Goal: Transaction & Acquisition: Purchase product/service

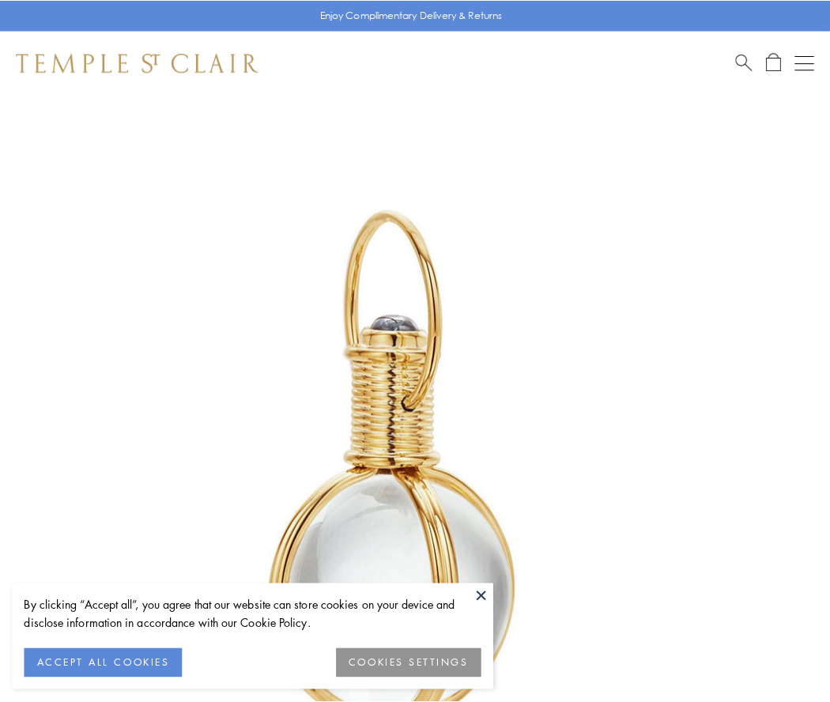
scroll to position [413, 0]
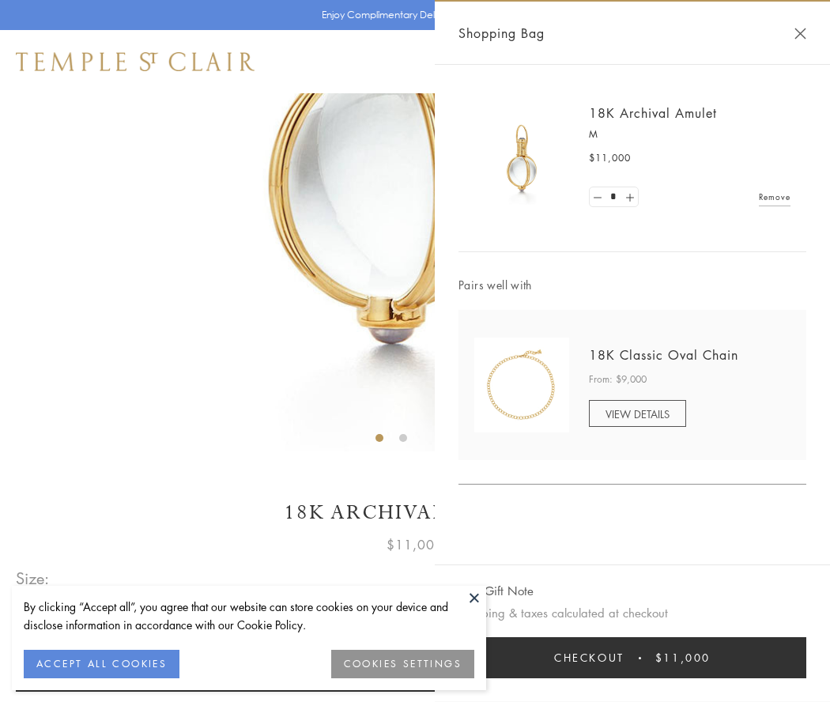
click at [633, 658] on button "Checkout $11,000" at bounding box center [633, 657] width 348 height 41
